Goal: Ask a question: Seek information or help from site administrators or community

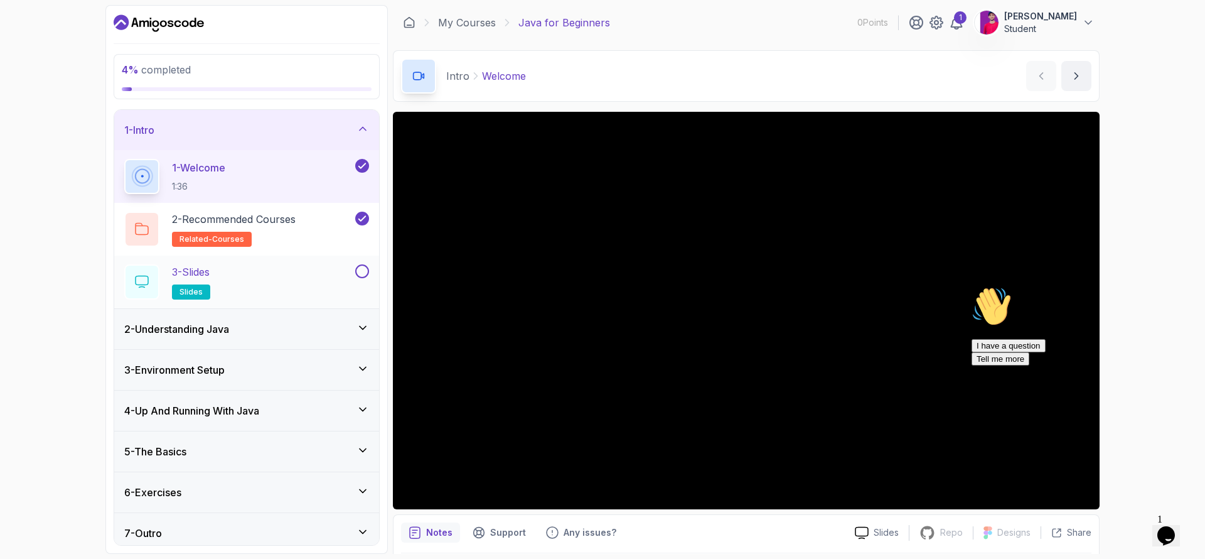
click at [267, 272] on div "3 - Slides slides" at bounding box center [238, 281] width 228 height 35
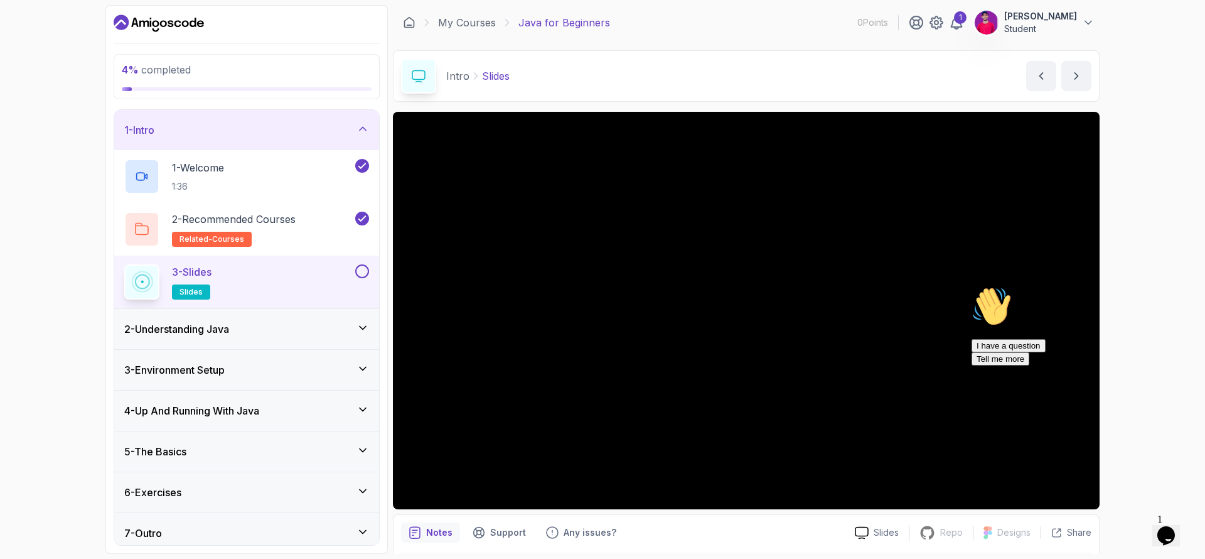
click at [985, 308] on div "Hi! How can we help? I have a question Tell me more" at bounding box center [1085, 325] width 226 height 79
click at [1023, 310] on div "Hi! How can we help? I have a question Tell me more" at bounding box center [1085, 325] width 226 height 79
click at [1043, 332] on div "Hi! How can we help? I have a question Tell me more" at bounding box center [1085, 325] width 226 height 79
click at [972, 286] on icon "Chat attention grabber" at bounding box center [972, 286] width 0 height 0
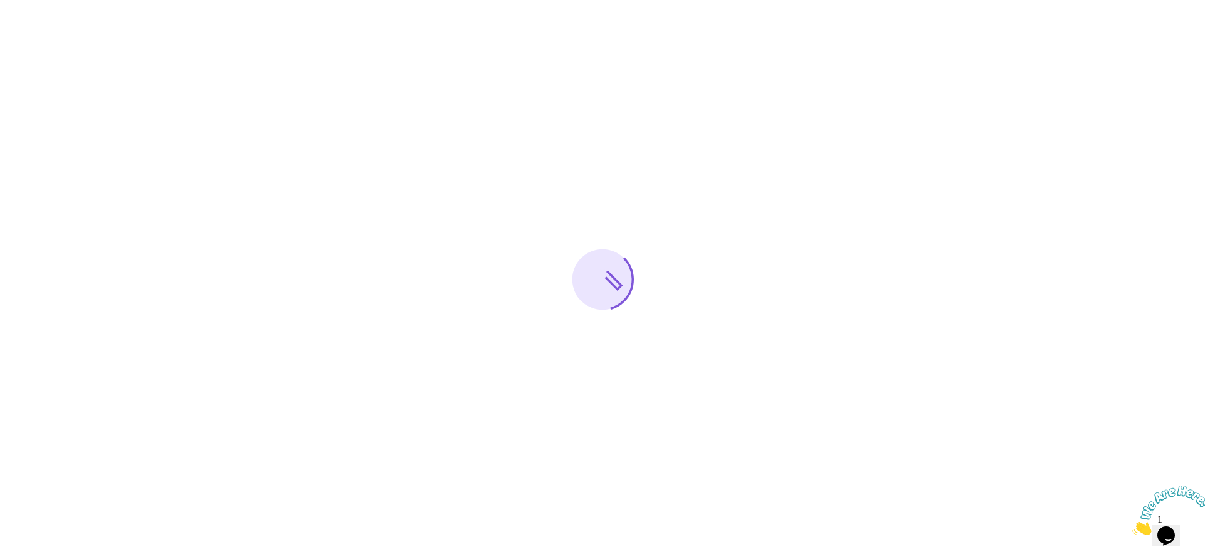
click at [1187, 525] on img at bounding box center [1171, 510] width 78 height 50
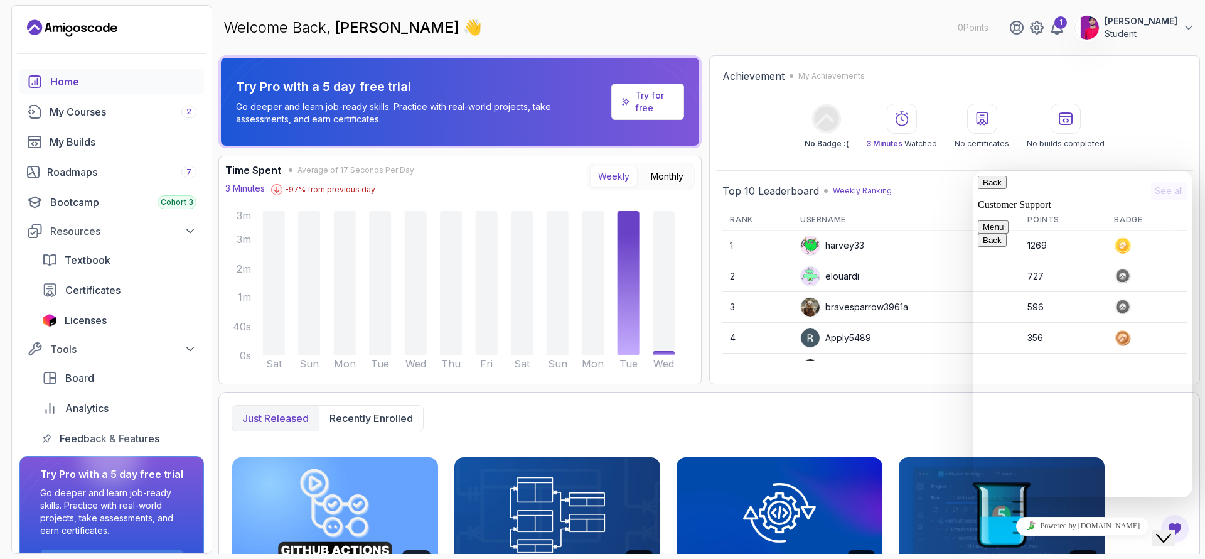
click at [973, 171] on div "Rate this chat Insert emoji" at bounding box center [973, 171] width 0 height 0
click at [973, 171] on textarea at bounding box center [973, 171] width 0 height 0
type textarea "i didnt recived any email about free 3 month trail of intelij"
click at [92, 321] on span "Licenses" at bounding box center [86, 320] width 42 height 15
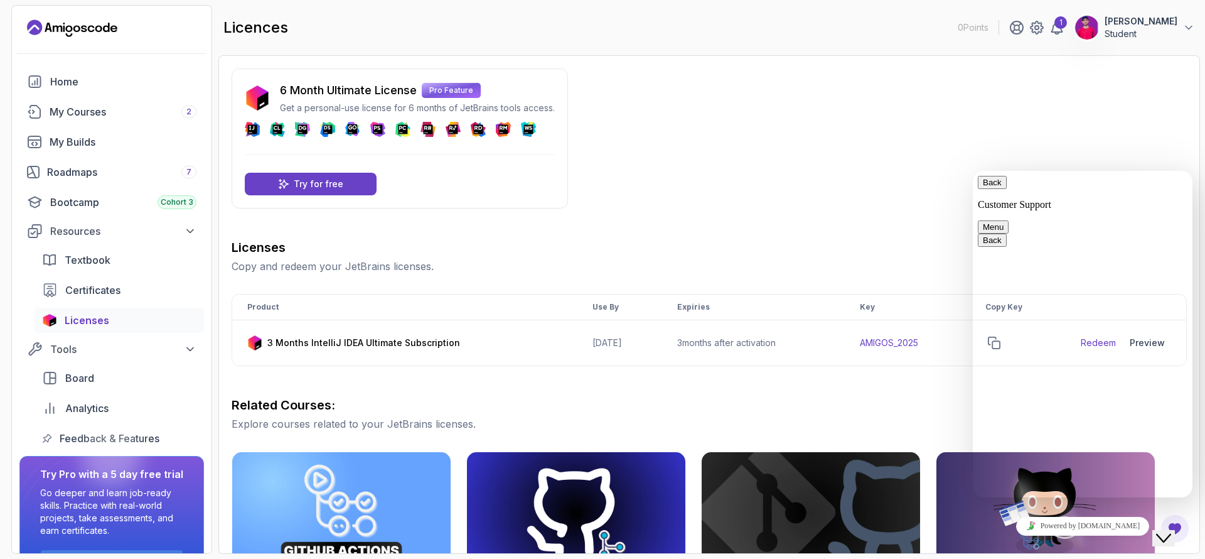
scroll to position [22, 0]
drag, startPoint x: 1030, startPoint y: 303, endPoint x: 1145, endPoint y: 320, distance: 116.1
copy span "i didnt recived any email about free 3 month trail of intelij"
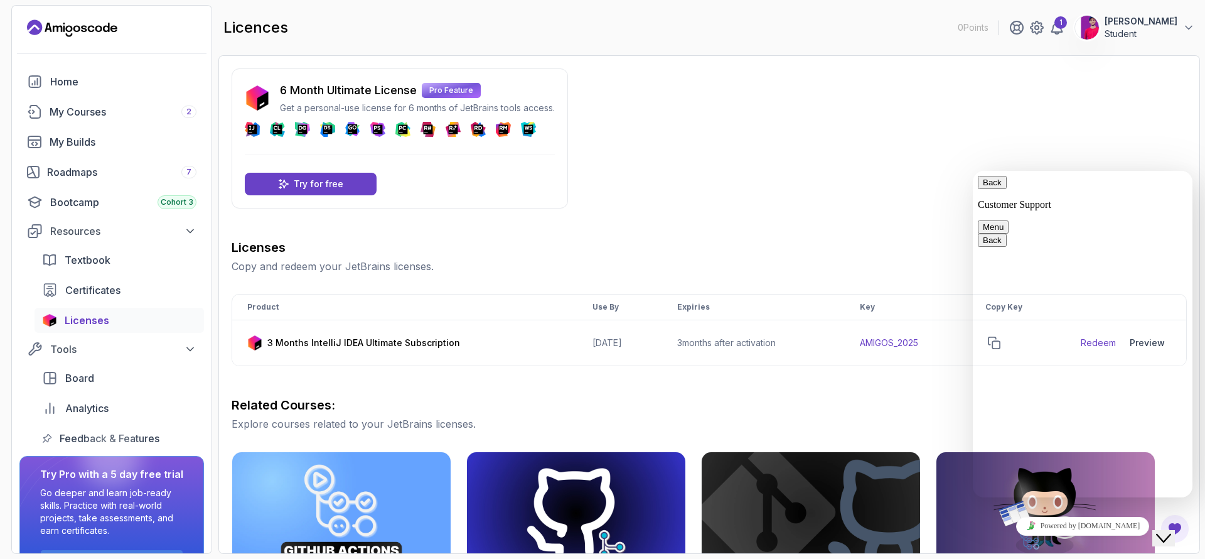
type input "[PERSON_NAME]"
type input "Shaheer.alam198@gmail.com"
type input "923119555691"
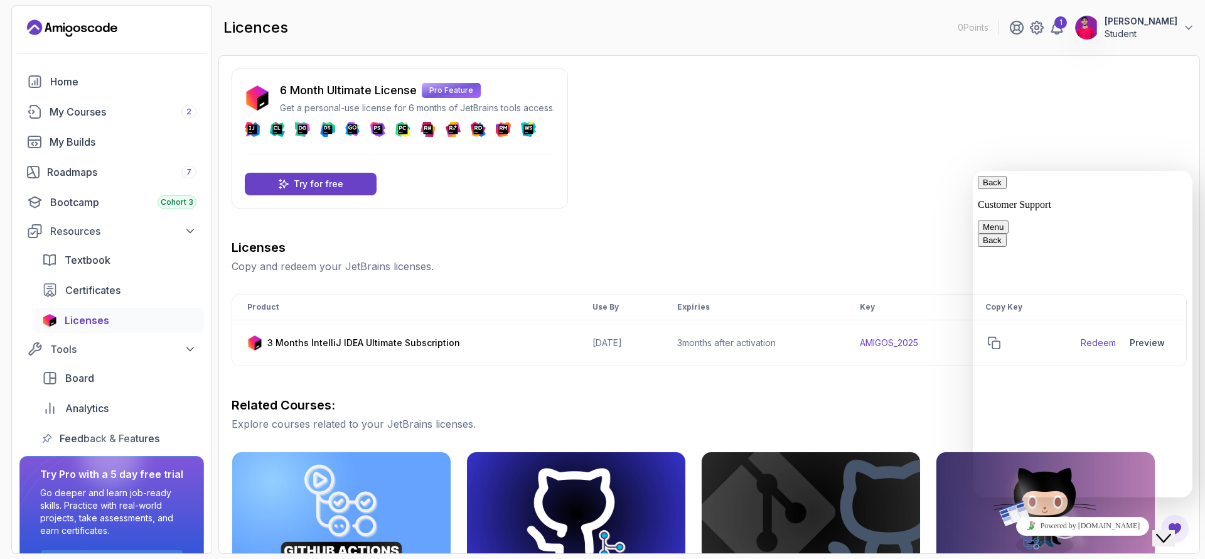
paste textarea "i didnt recived any email about free 3 month trail of intelij"
type textarea "i didnt recived any email about free 3 month trail of intelij"
type input "Concern"
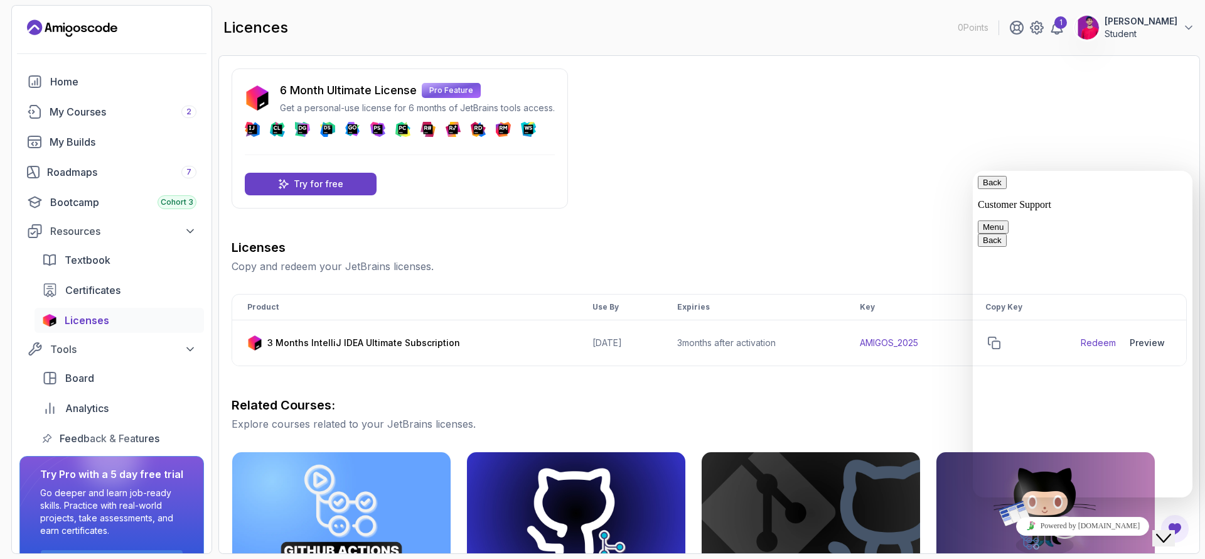
click at [1121, 189] on div "Back Customer Support" at bounding box center [1083, 193] width 210 height 35
click at [988, 189] on button "Back" at bounding box center [992, 182] width 29 height 13
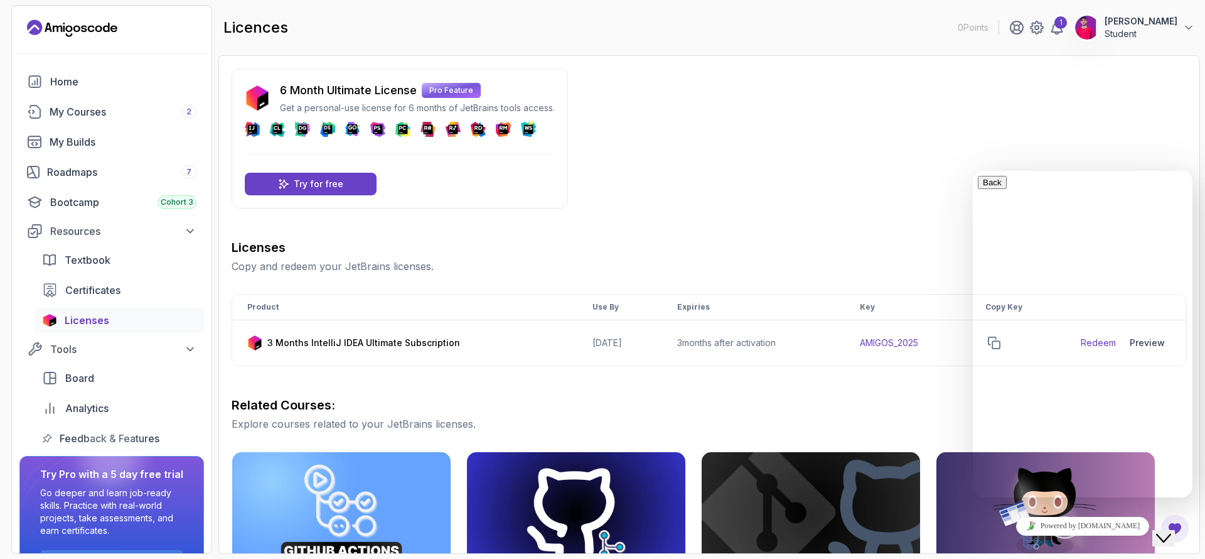
click at [1171, 530] on button "Close Chat This icon closes the chat window." at bounding box center [1163, 538] width 23 height 16
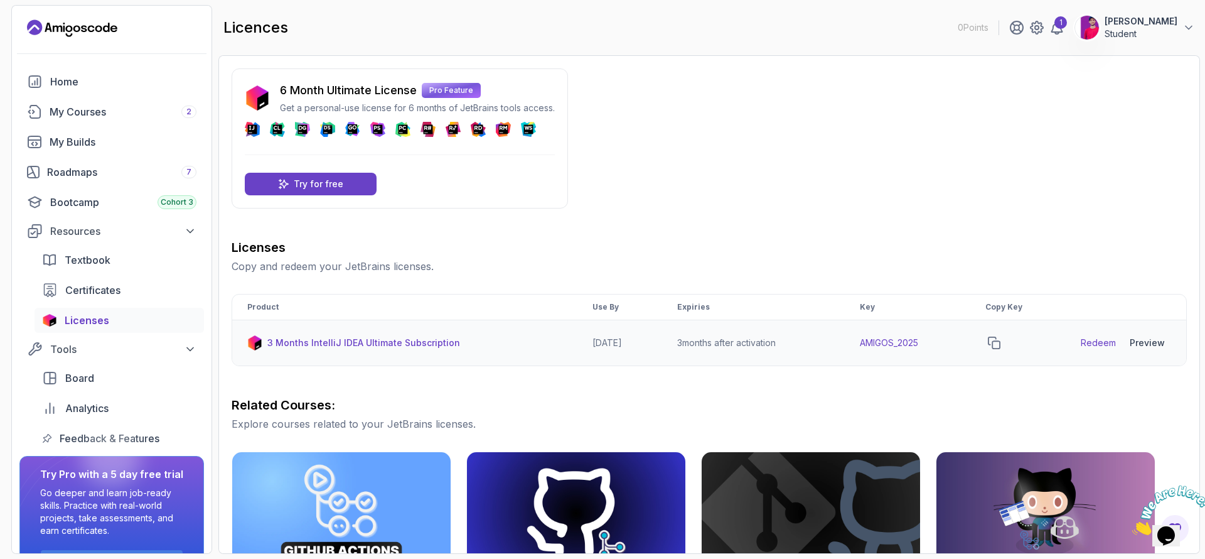
click at [310, 343] on p "3 Months IntelliJ IDEA Ultimate Subscription" at bounding box center [363, 342] width 193 height 13
click at [308, 346] on p "3 Months IntelliJ IDEA Ultimate Subscription" at bounding box center [363, 342] width 193 height 13
click at [1136, 344] on div "Preview" at bounding box center [1147, 342] width 35 height 13
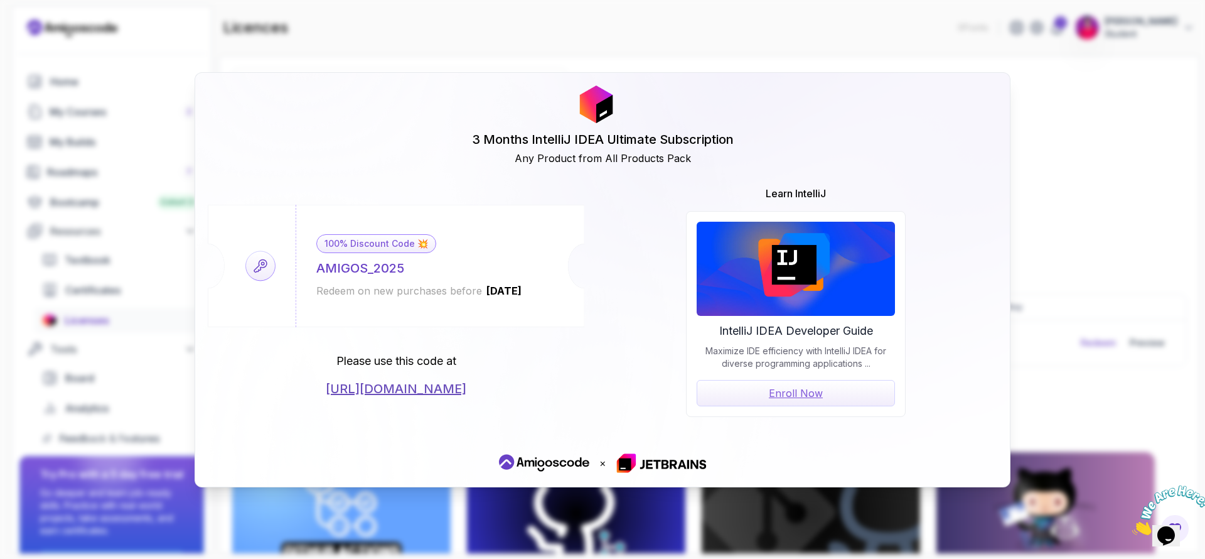
click at [421, 389] on link "https://jetbrains.com/store/redeem/" at bounding box center [396, 389] width 141 height 18
drag, startPoint x: 422, startPoint y: 269, endPoint x: 311, endPoint y: 264, distance: 111.8
click at [311, 264] on div "100% Discount Code 💥 AMIGOS_2025 Redeem on new purchases before 2026-06-12" at bounding box center [419, 266] width 247 height 122
copy div "AMIGOS_2025"
click at [1049, 208] on div "3 Months IntelliJ IDEA Ultimate Subscription Any Product from All Products Pack…" at bounding box center [602, 279] width 1205 height 559
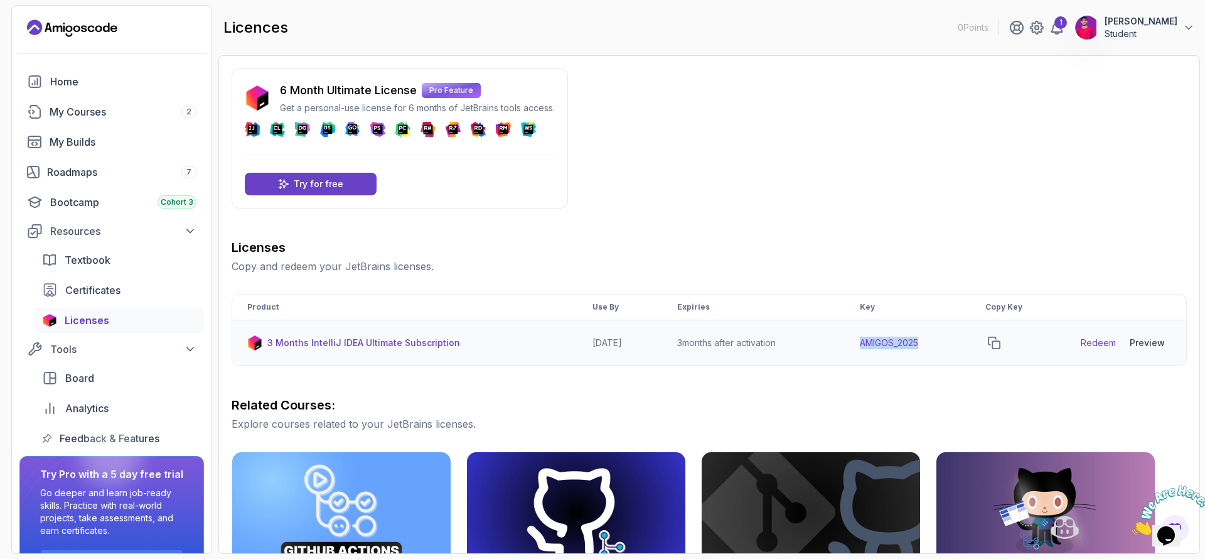
drag, startPoint x: 855, startPoint y: 343, endPoint x: 931, endPoint y: 343, distance: 75.9
click at [931, 343] on td "AMIGOS_2025" at bounding box center [908, 343] width 126 height 46
copy td "AMIGOS_2025"
click at [1148, 340] on div "Preview" at bounding box center [1147, 342] width 35 height 13
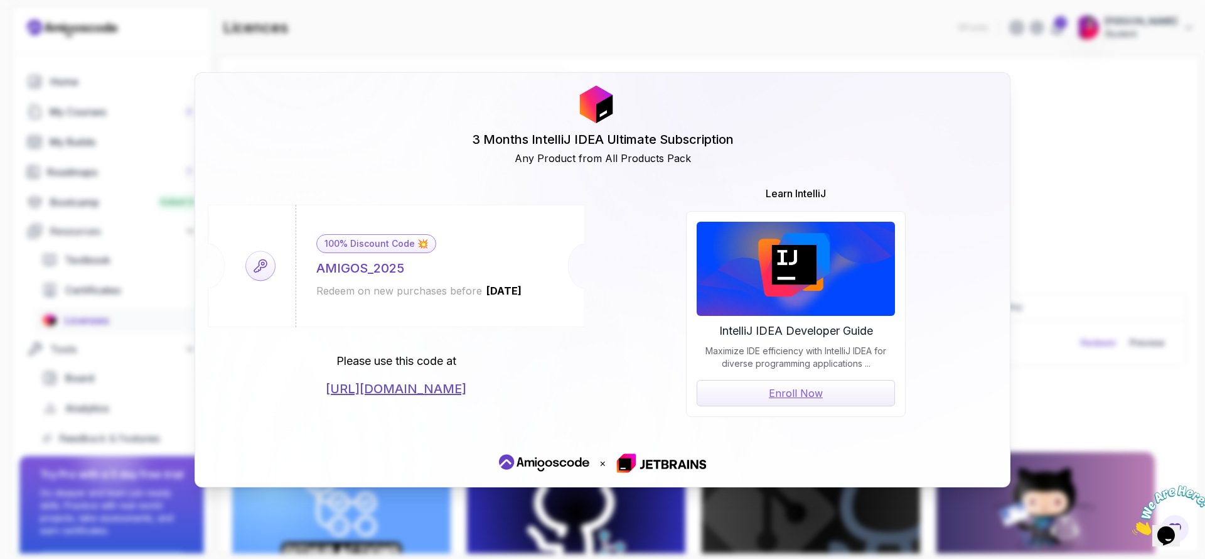
click at [1098, 394] on div "3 Months IntelliJ IDEA Ultimate Subscription Any Product from All Products Pack…" at bounding box center [602, 279] width 1205 height 559
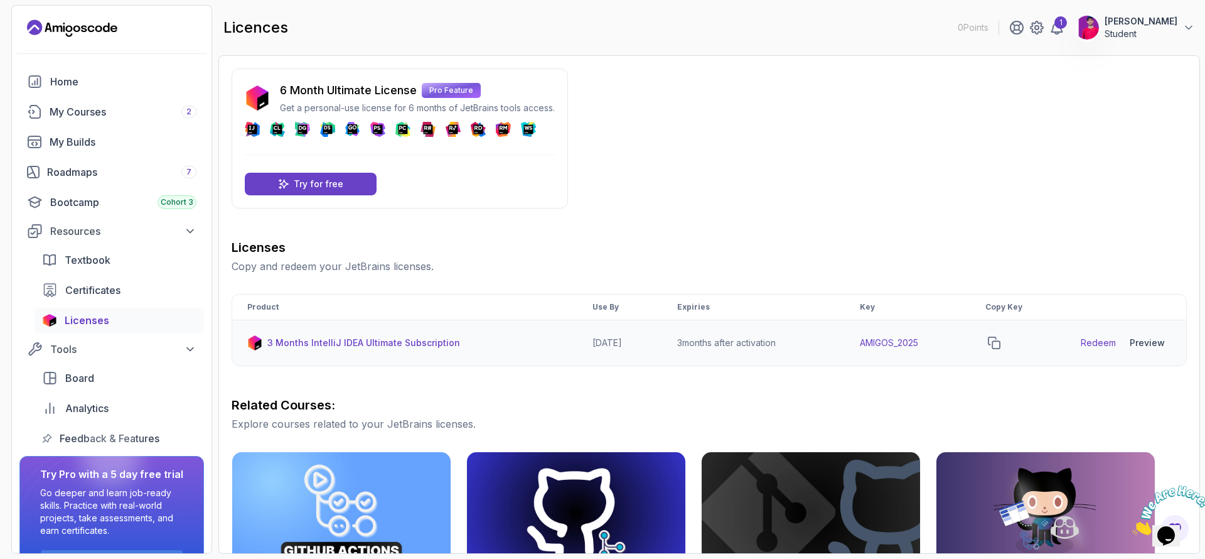
click at [1093, 340] on link "Redeem" at bounding box center [1098, 342] width 35 height 13
click at [1143, 346] on div "Preview" at bounding box center [1147, 342] width 35 height 13
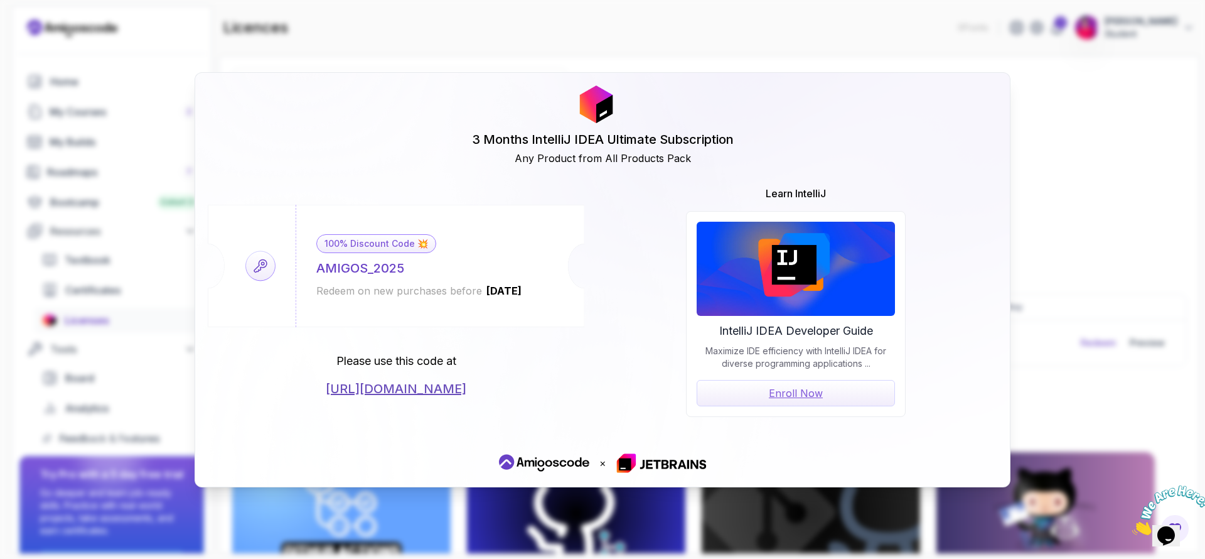
click at [840, 394] on link "Enroll Now" at bounding box center [796, 393] width 198 height 26
click at [1027, 185] on div "3 Months IntelliJ IDEA Ultimate Subscription Any Product from All Products Pack…" at bounding box center [602, 279] width 1205 height 559
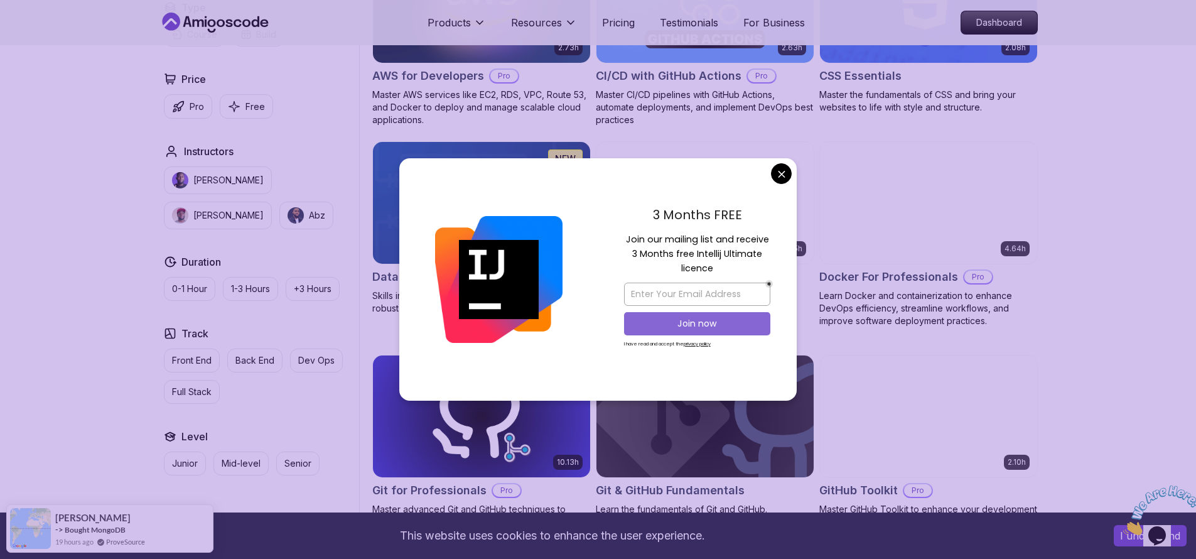
scroll to position [958, 0]
